Goal: Find contact information: Find contact information

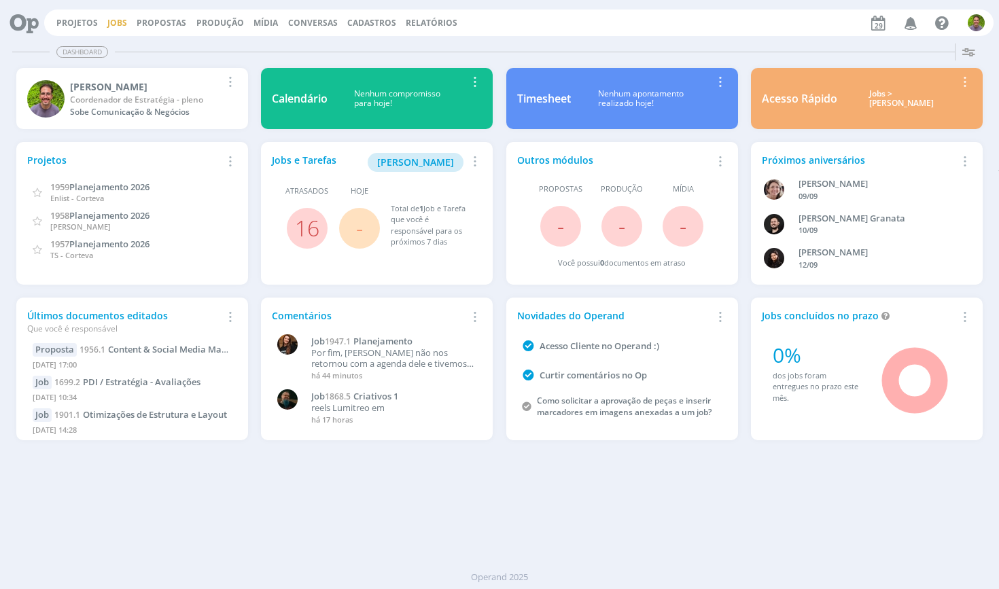
click at [114, 22] on link "Jobs" at bounding box center [117, 23] width 20 height 12
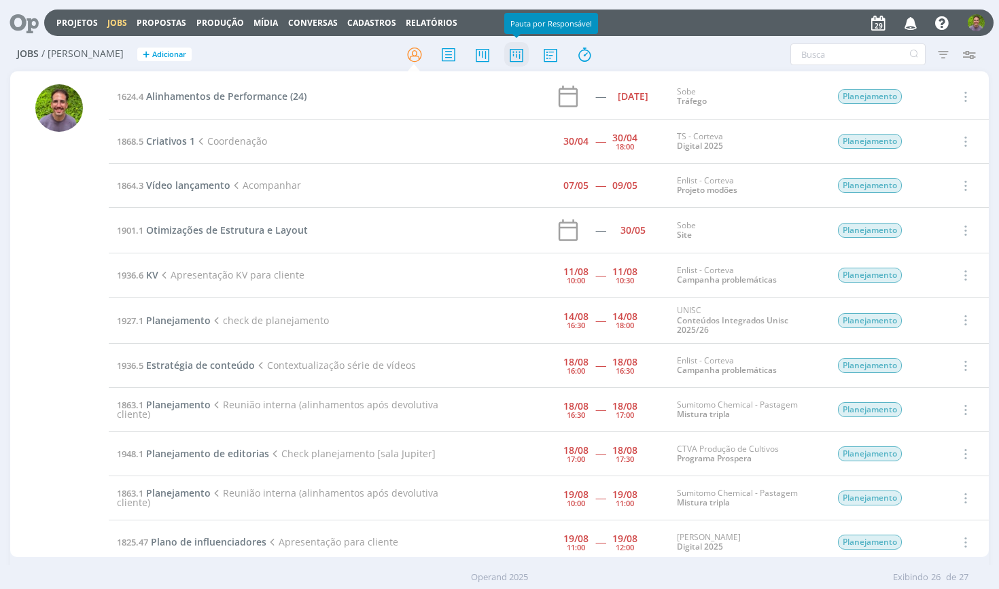
click at [508, 56] on icon at bounding box center [516, 54] width 24 height 27
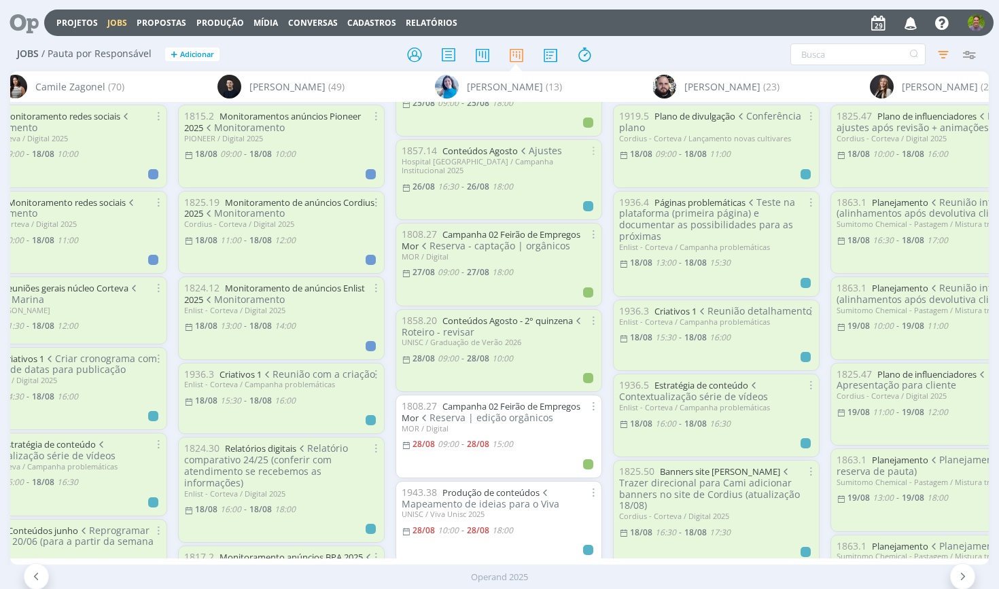
scroll to position [632, 0]
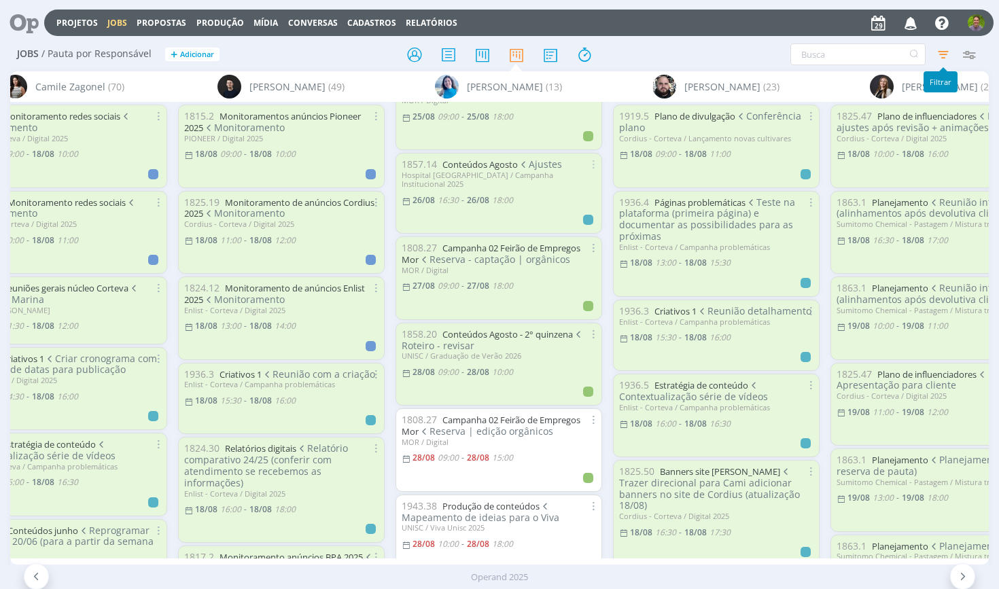
click at [942, 48] on icon "button" at bounding box center [943, 54] width 24 height 24
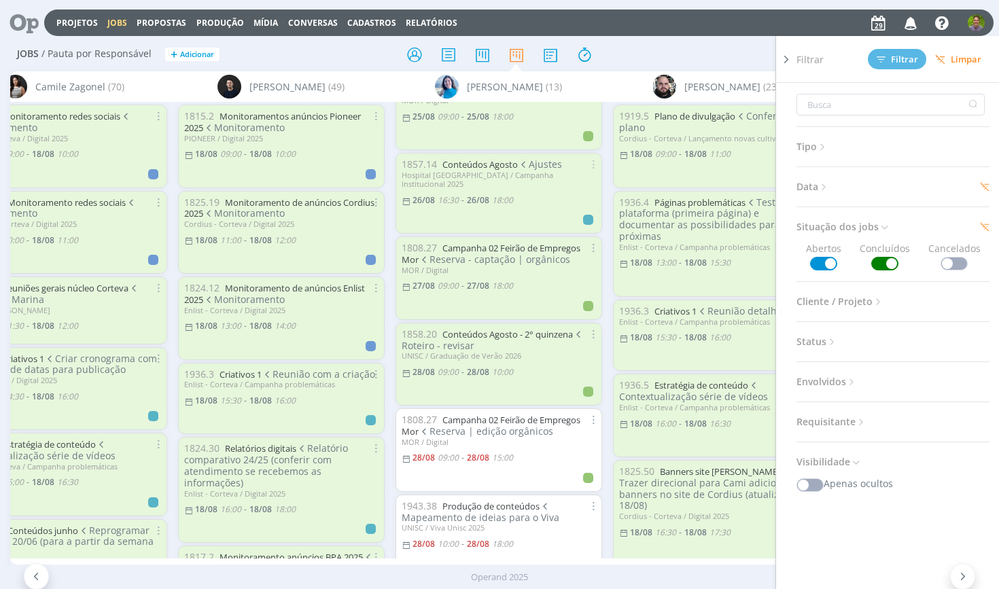
click at [880, 268] on span at bounding box center [884, 264] width 27 height 14
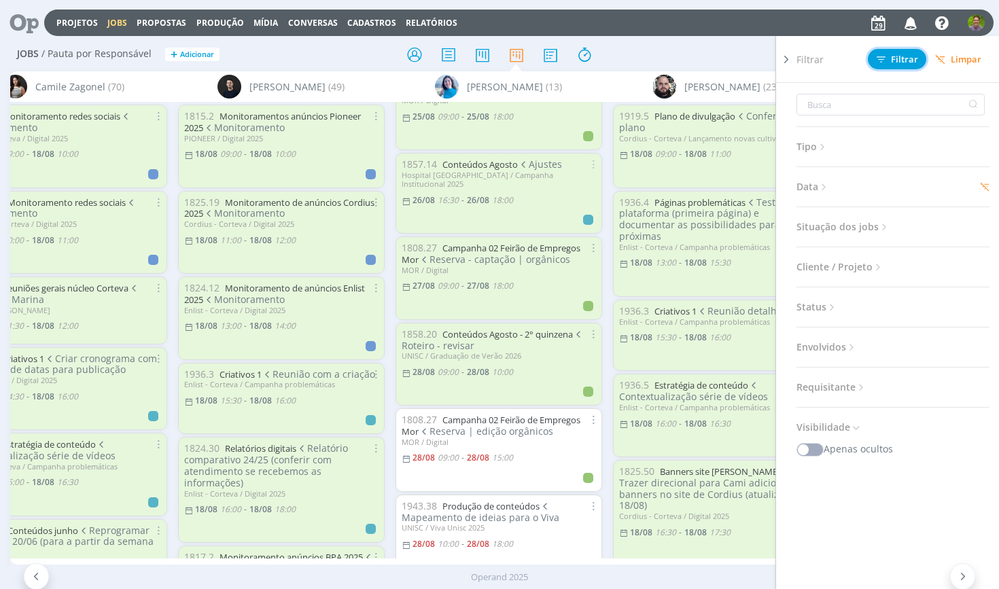
click at [900, 60] on span "Filtrar" at bounding box center [897, 59] width 41 height 9
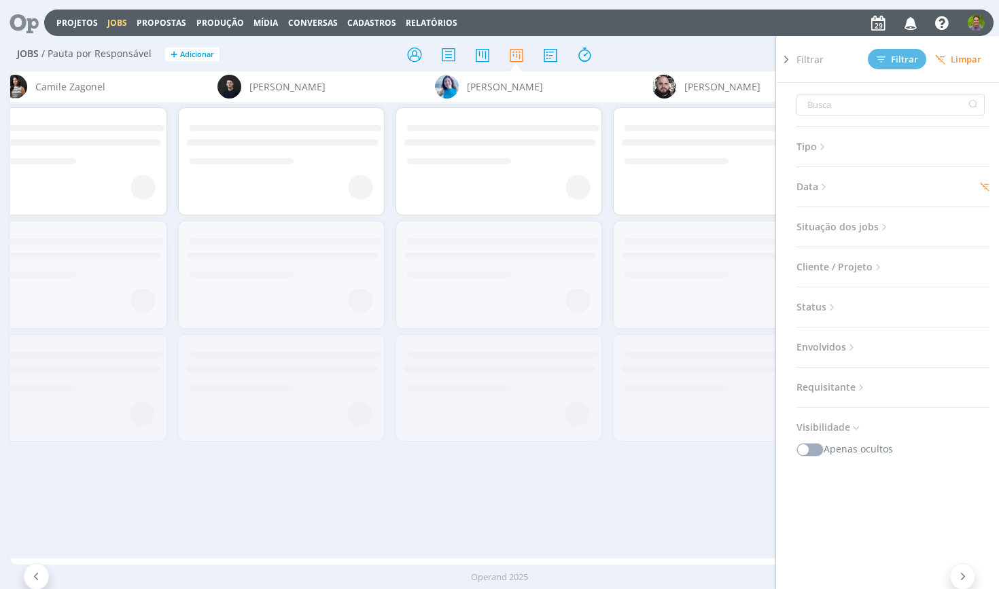
scroll to position [0, 0]
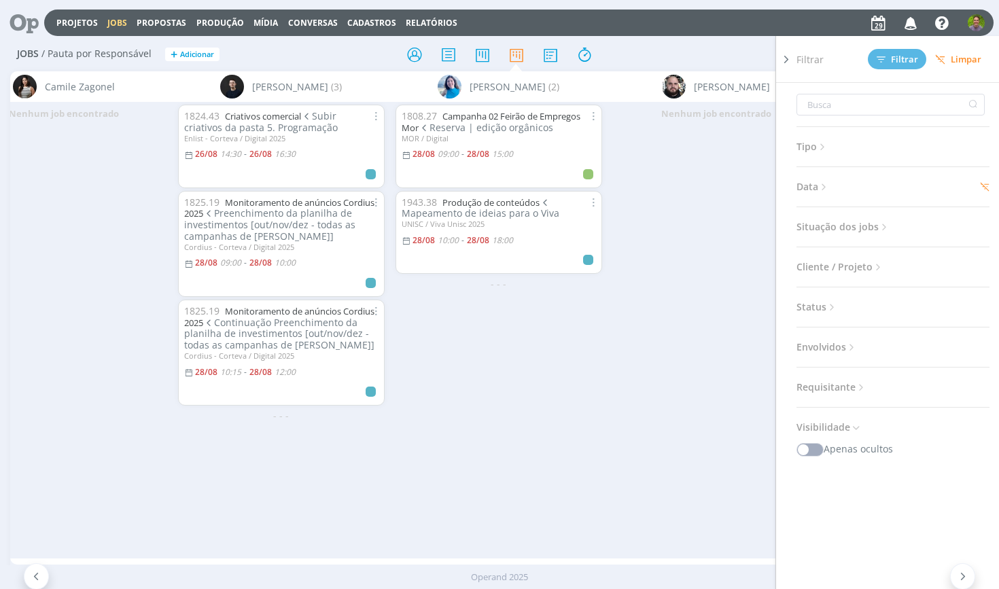
click at [667, 54] on div "Filtrar Filtrar [GEOGRAPHIC_DATA] Tipo Jobs e Tarefas Data Personalizado [DATE]…" at bounding box center [826, 55] width 326 height 22
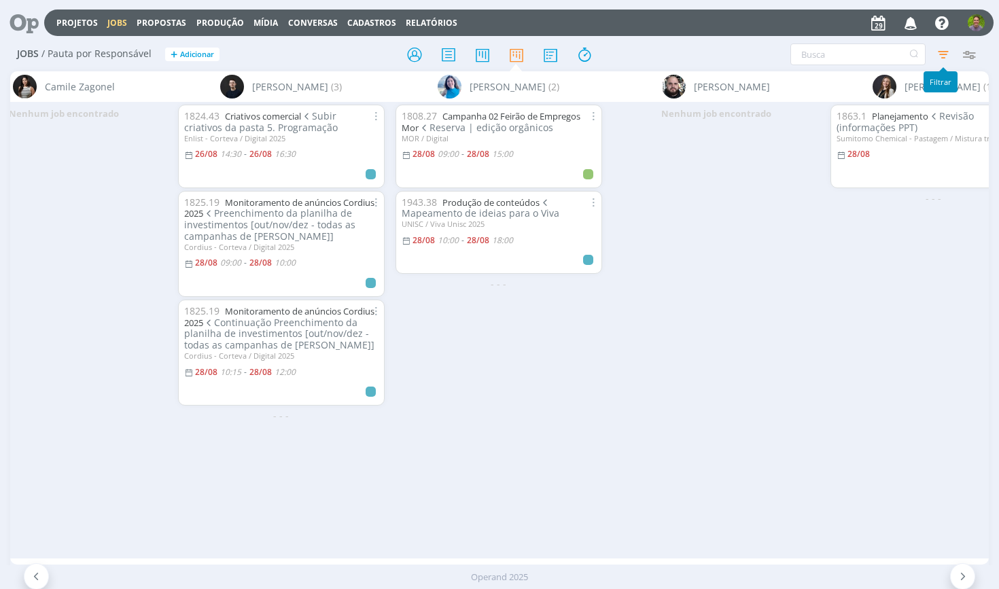
click at [944, 52] on icon "button" at bounding box center [943, 54] width 24 height 24
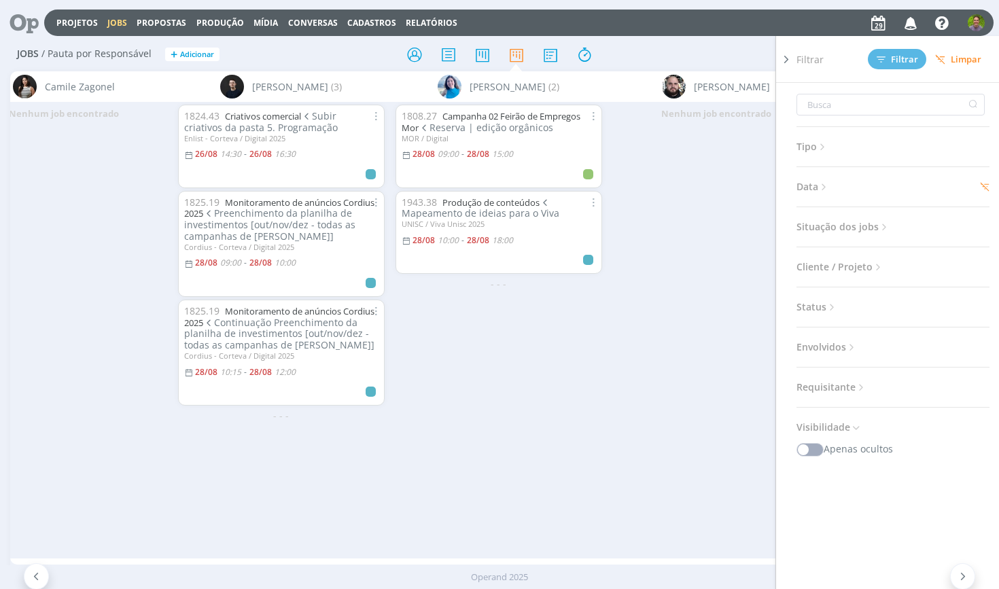
click at [963, 61] on span "Limpar" at bounding box center [958, 59] width 46 height 10
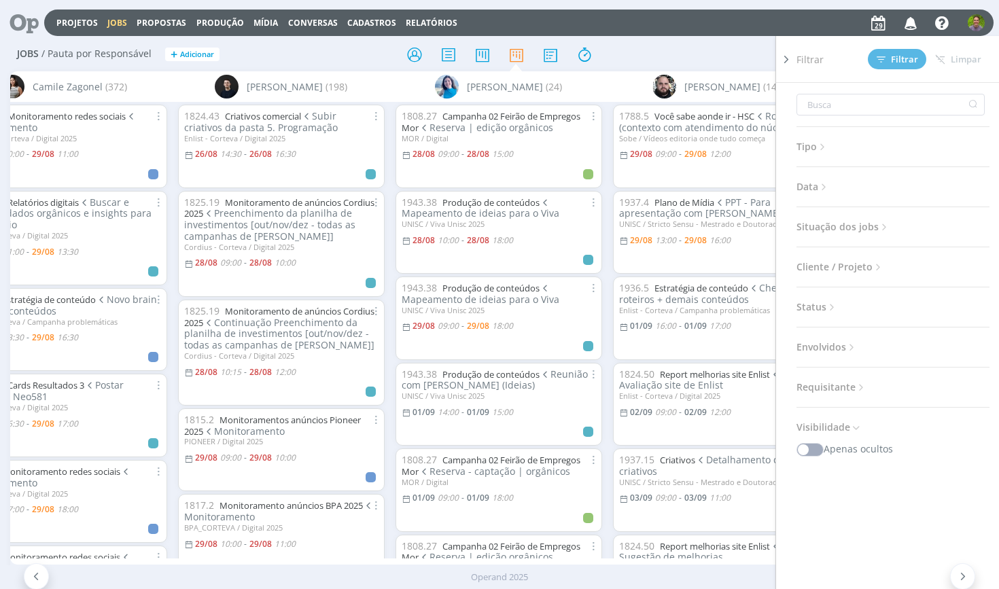
click at [712, 50] on div "Filtrar Filtrar [GEOGRAPHIC_DATA] Tipo Jobs e Tarefas Data Personalizado a Situ…" at bounding box center [826, 55] width 313 height 22
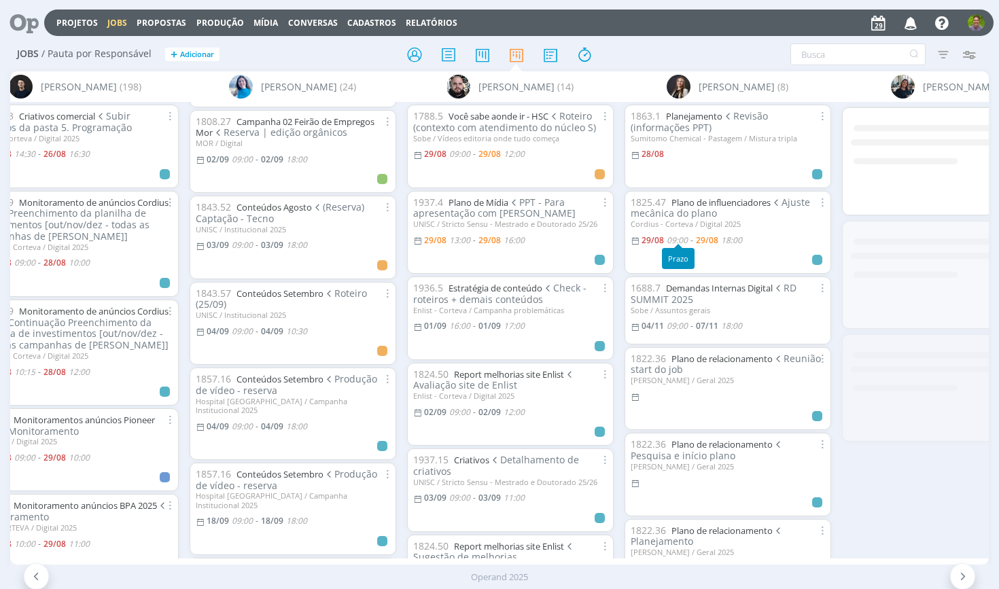
scroll to position [0, 268]
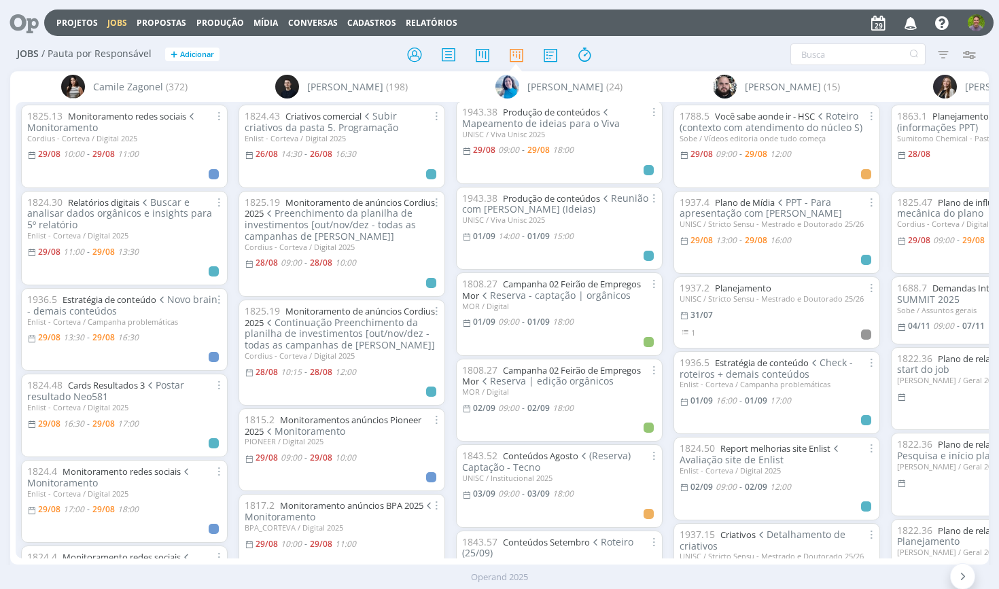
scroll to position [150, 0]
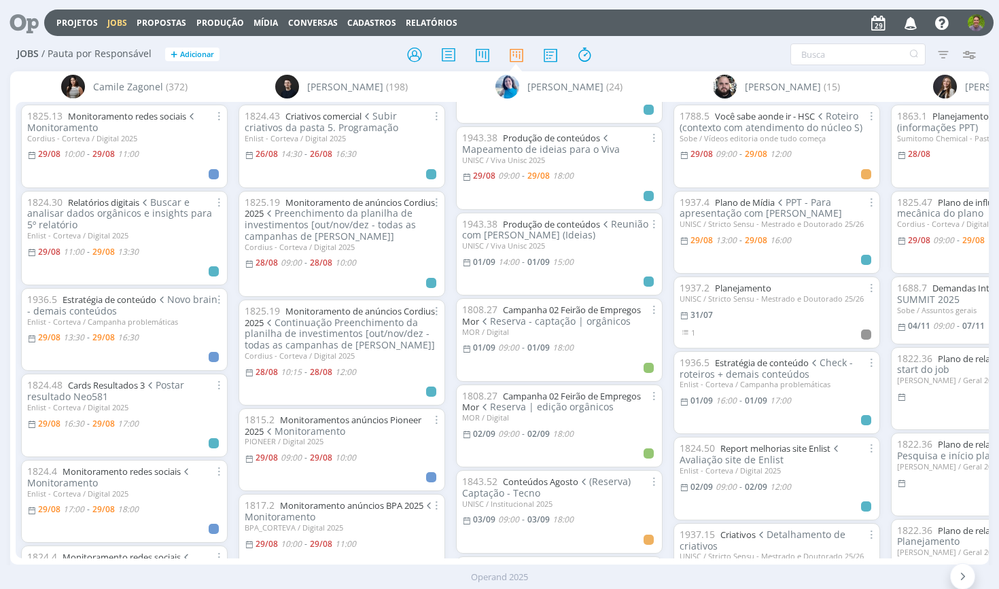
click at [646, 47] on div at bounding box center [499, 54] width 326 height 24
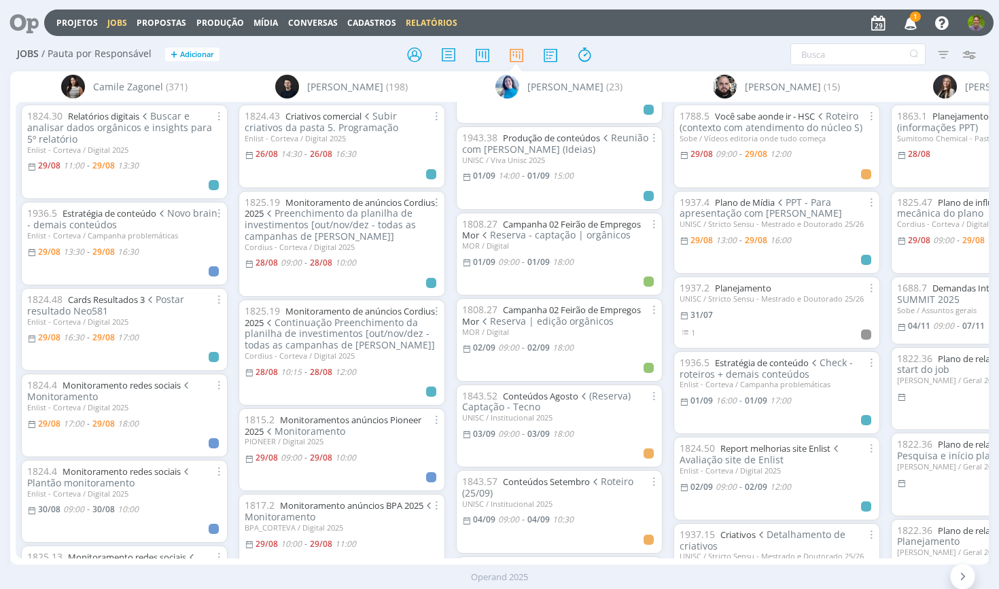
click at [441, 24] on link "Relatórios" at bounding box center [432, 23] width 52 height 12
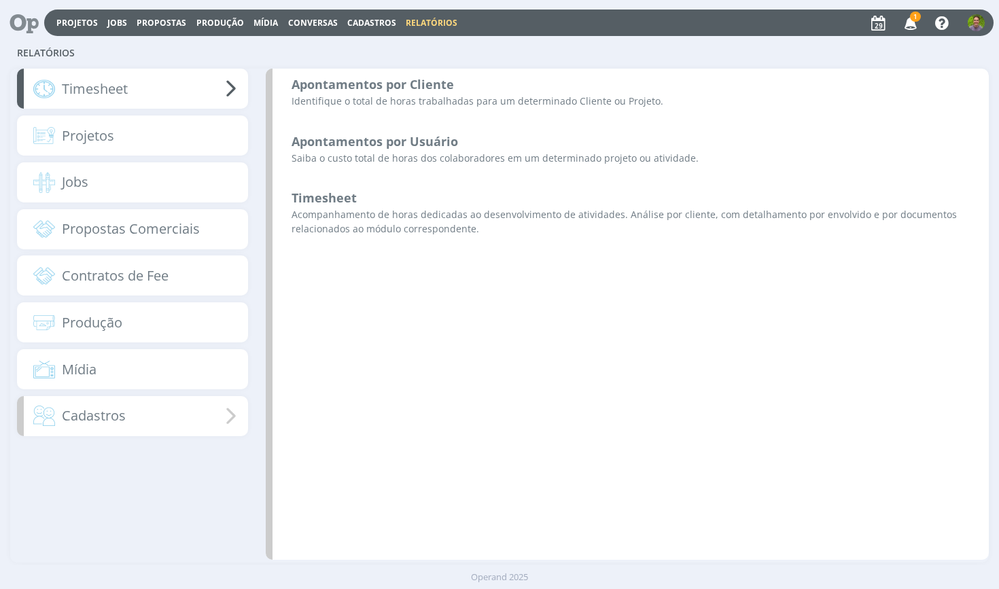
click at [169, 402] on div "Cadastros" at bounding box center [132, 416] width 231 height 40
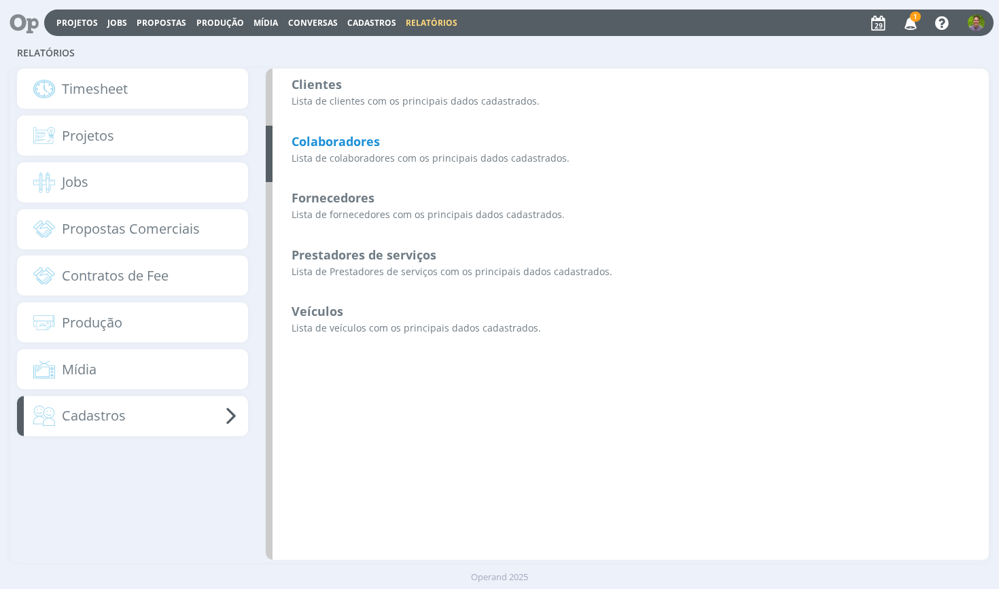
click at [370, 151] on p "Lista de colaboradores com os principais dados cadastrados." at bounding box center [631, 158] width 678 height 14
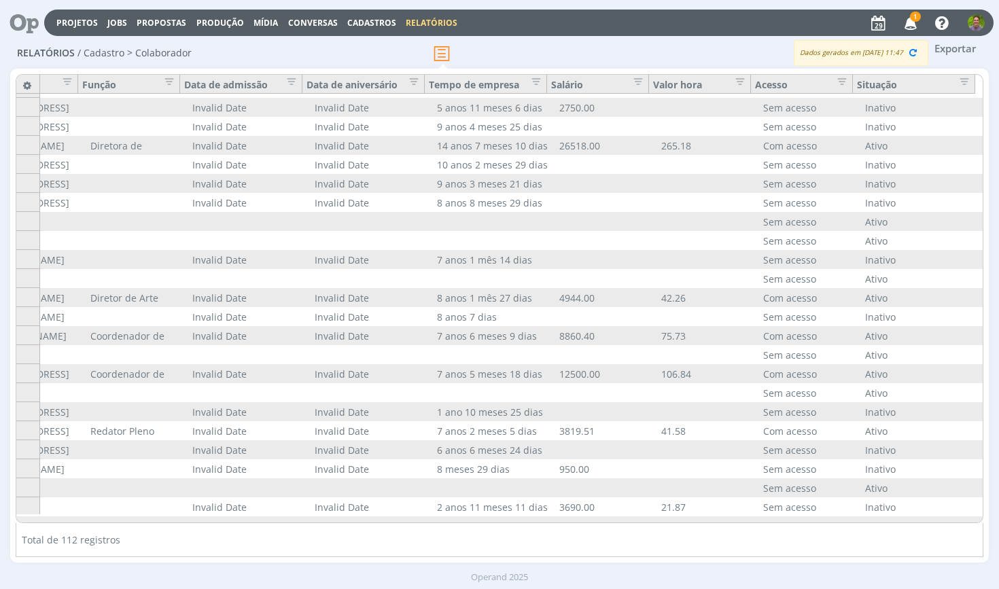
scroll to position [0, 360]
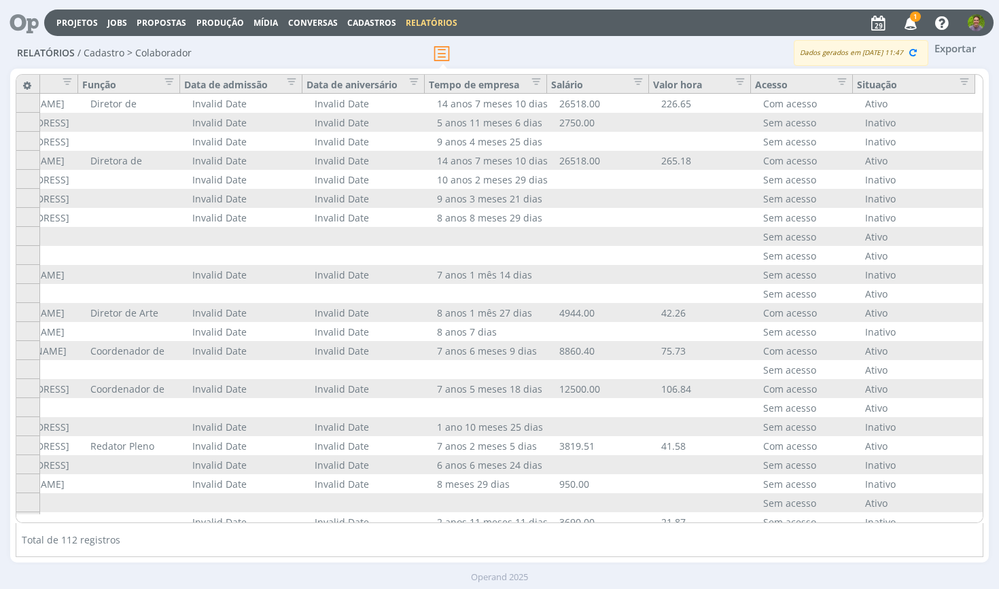
click at [579, 84] on div "Salário" at bounding box center [598, 84] width 102 height 19
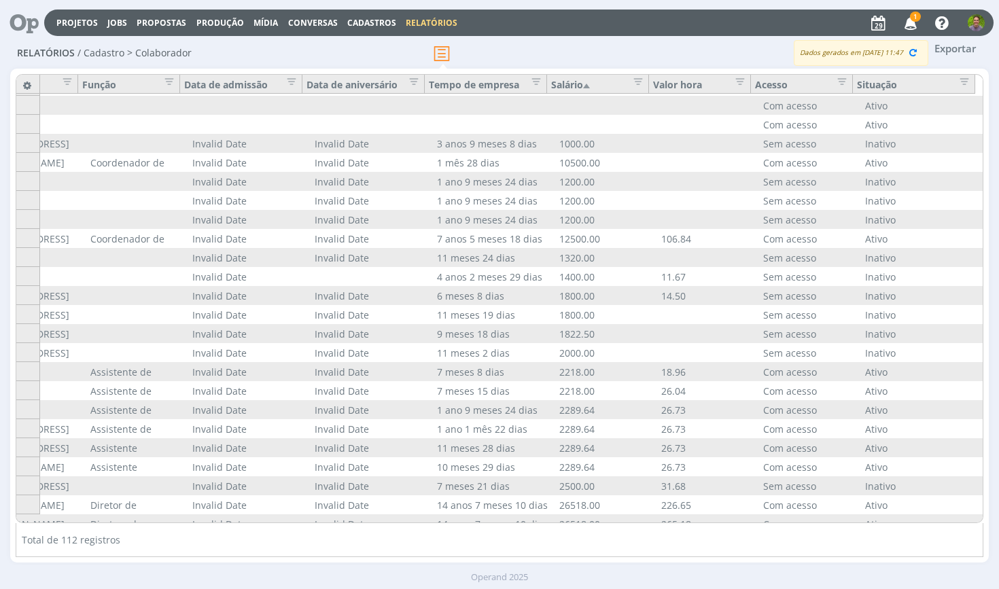
click at [578, 85] on div "Salário" at bounding box center [598, 84] width 102 height 19
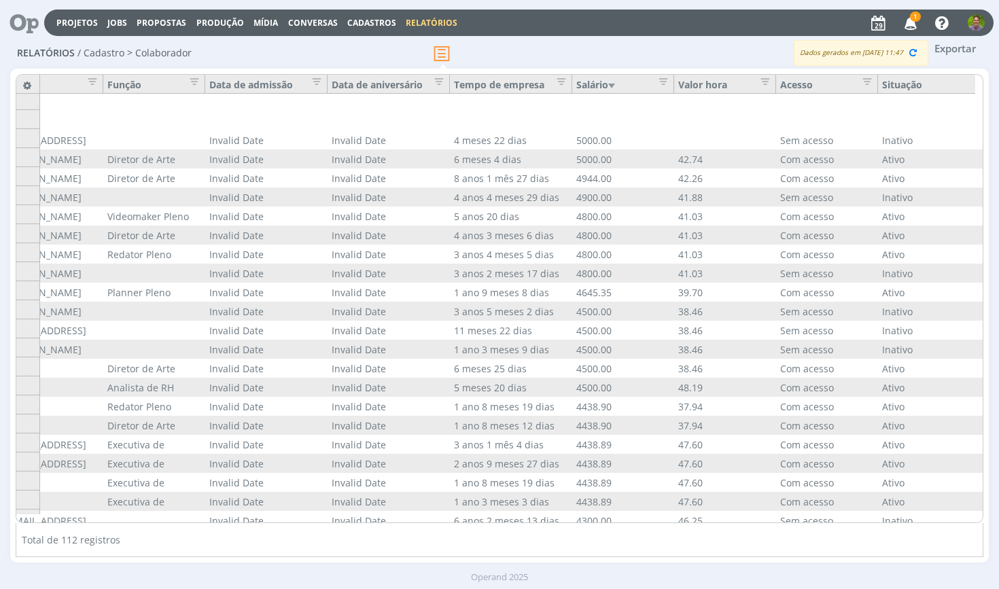
scroll to position [0, 334]
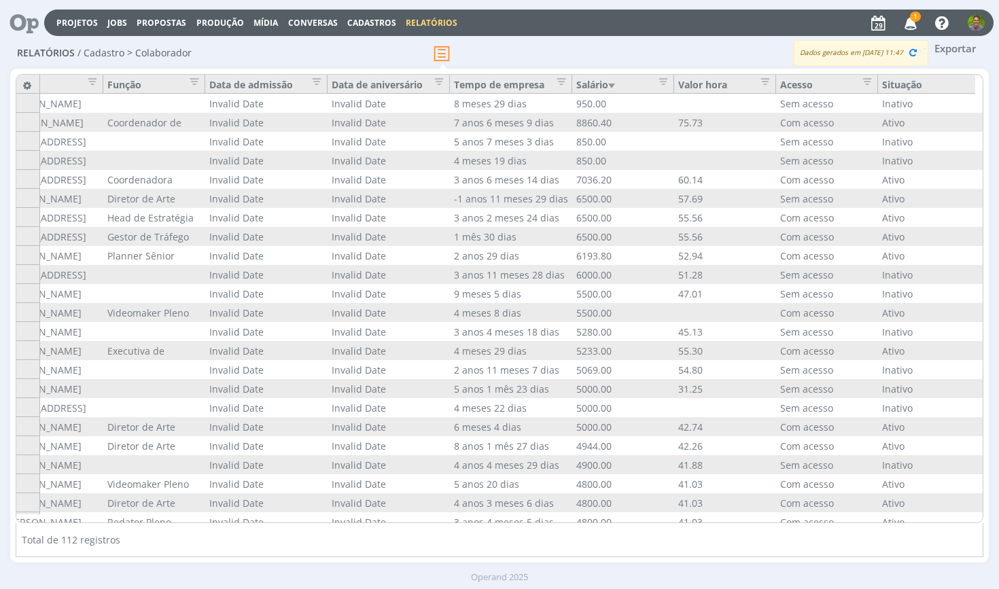
click at [602, 80] on div "Salário" at bounding box center [623, 84] width 102 height 19
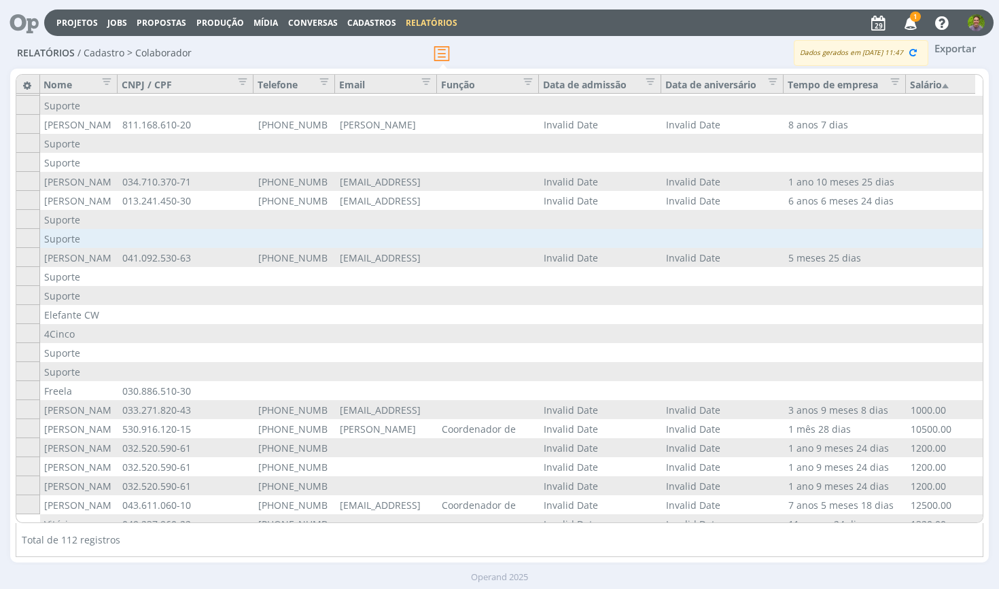
scroll to position [0, 0]
click at [434, 20] on link "Relatórios" at bounding box center [432, 23] width 52 height 12
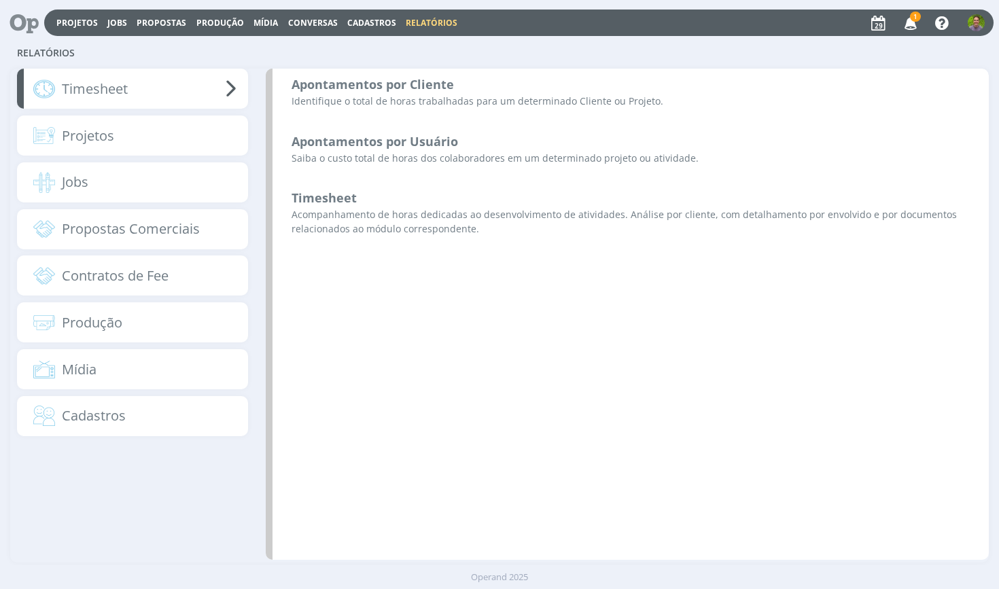
click at [360, 24] on span "Cadastros" at bounding box center [371, 23] width 49 height 12
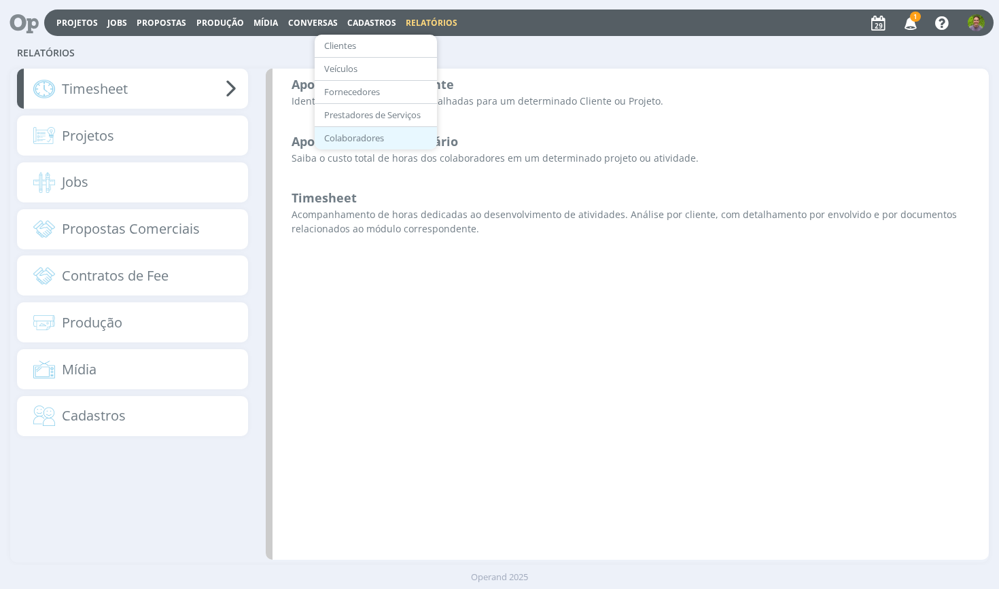
click at [347, 132] on button "Colaboradores" at bounding box center [376, 138] width 122 height 22
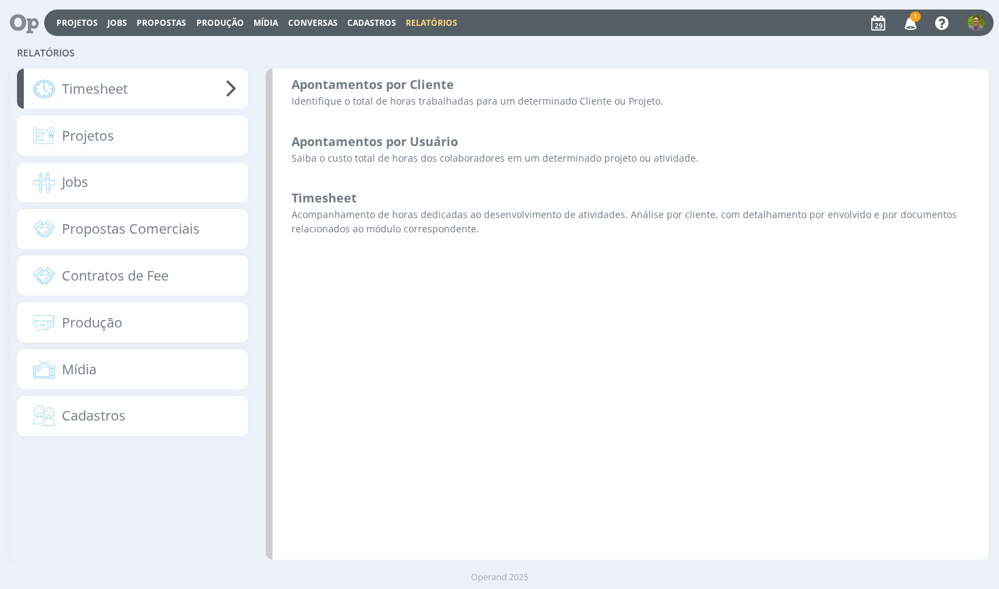
click at [375, 21] on span "Cadastros" at bounding box center [371, 23] width 49 height 12
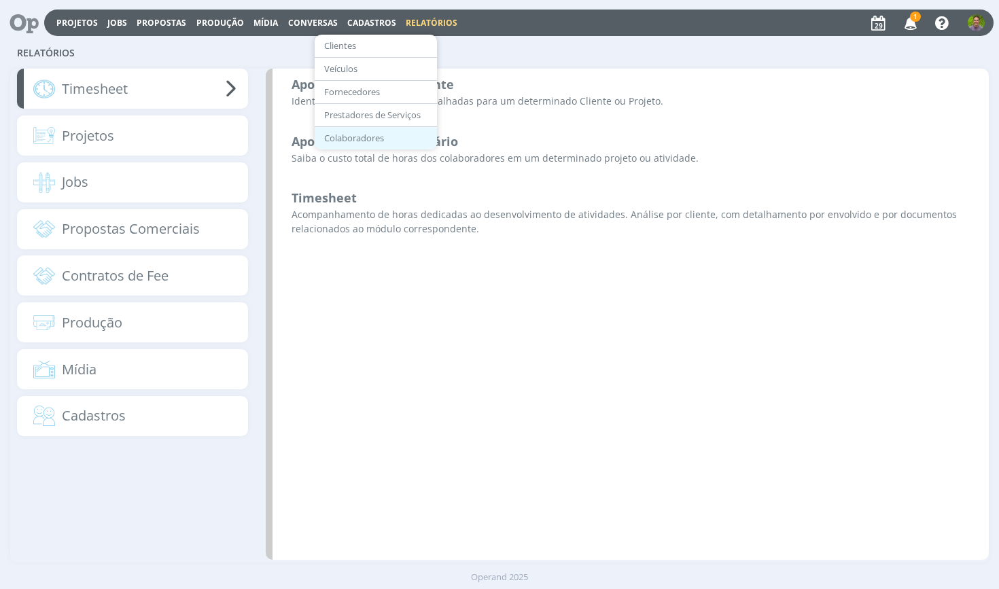
click at [345, 143] on link "Colaboradores" at bounding box center [376, 138] width 114 height 21
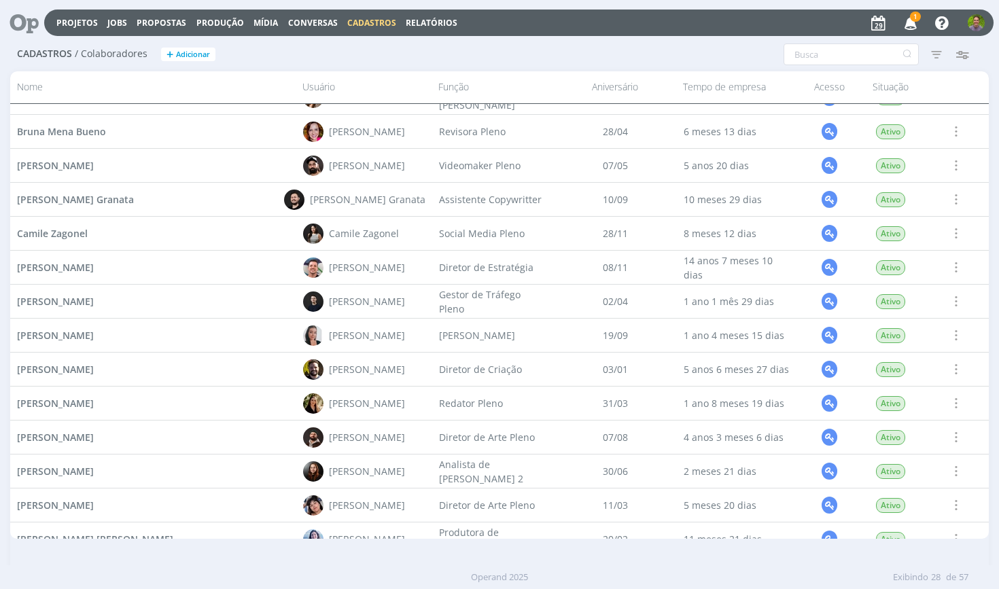
scroll to position [245, 0]
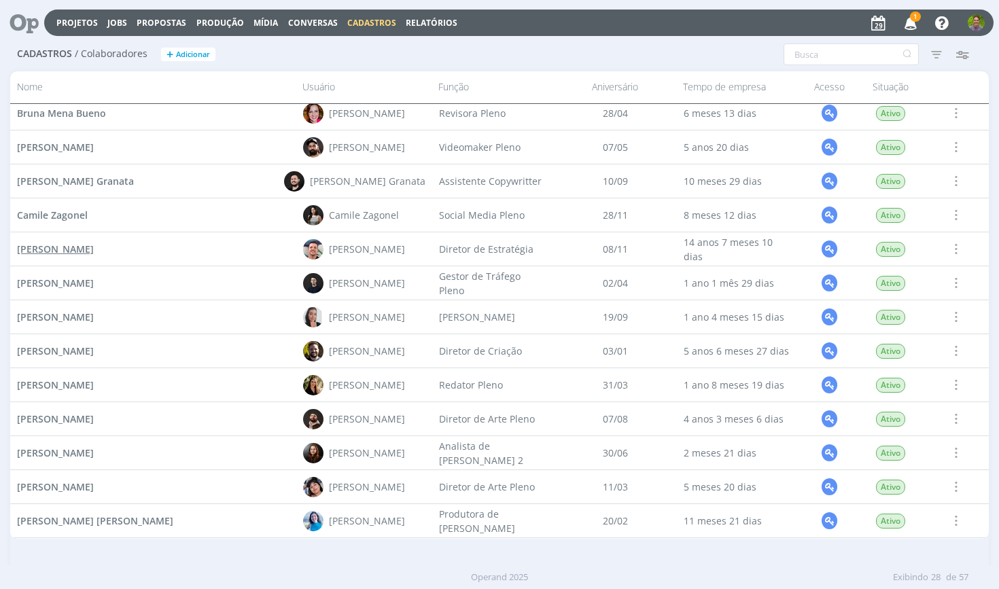
click at [94, 249] on span "Camilo Almeida Moraes" at bounding box center [55, 249] width 77 height 13
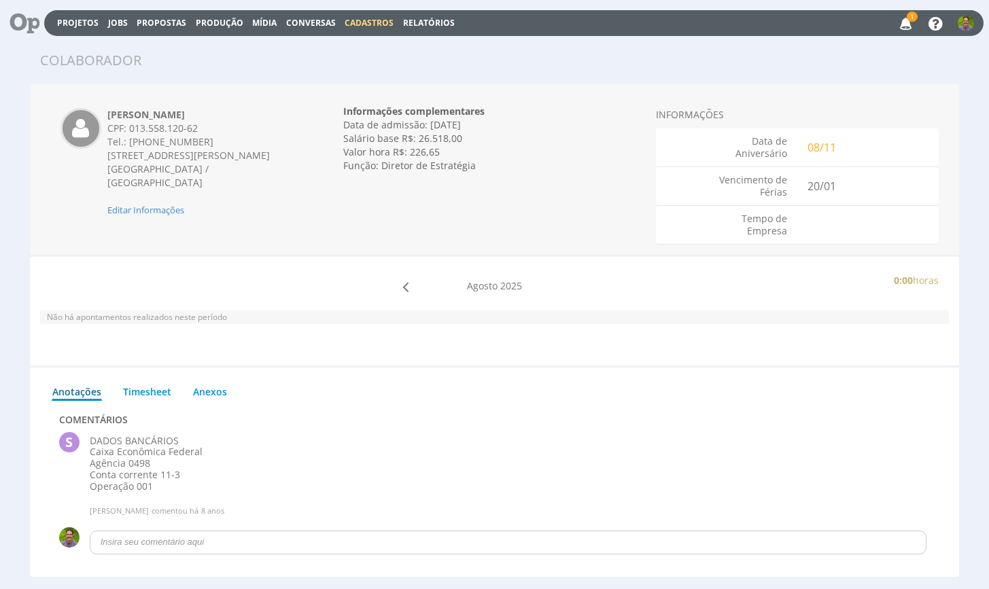
drag, startPoint x: 107, startPoint y: 151, endPoint x: 250, endPoint y: 152, distance: 142.8
click at [250, 152] on span "[STREET_ADDRESS][PERSON_NAME]" at bounding box center [188, 155] width 162 height 13
copy span "[STREET_ADDRESS][PERSON_NAME]"
